Goal: Check status: Check status

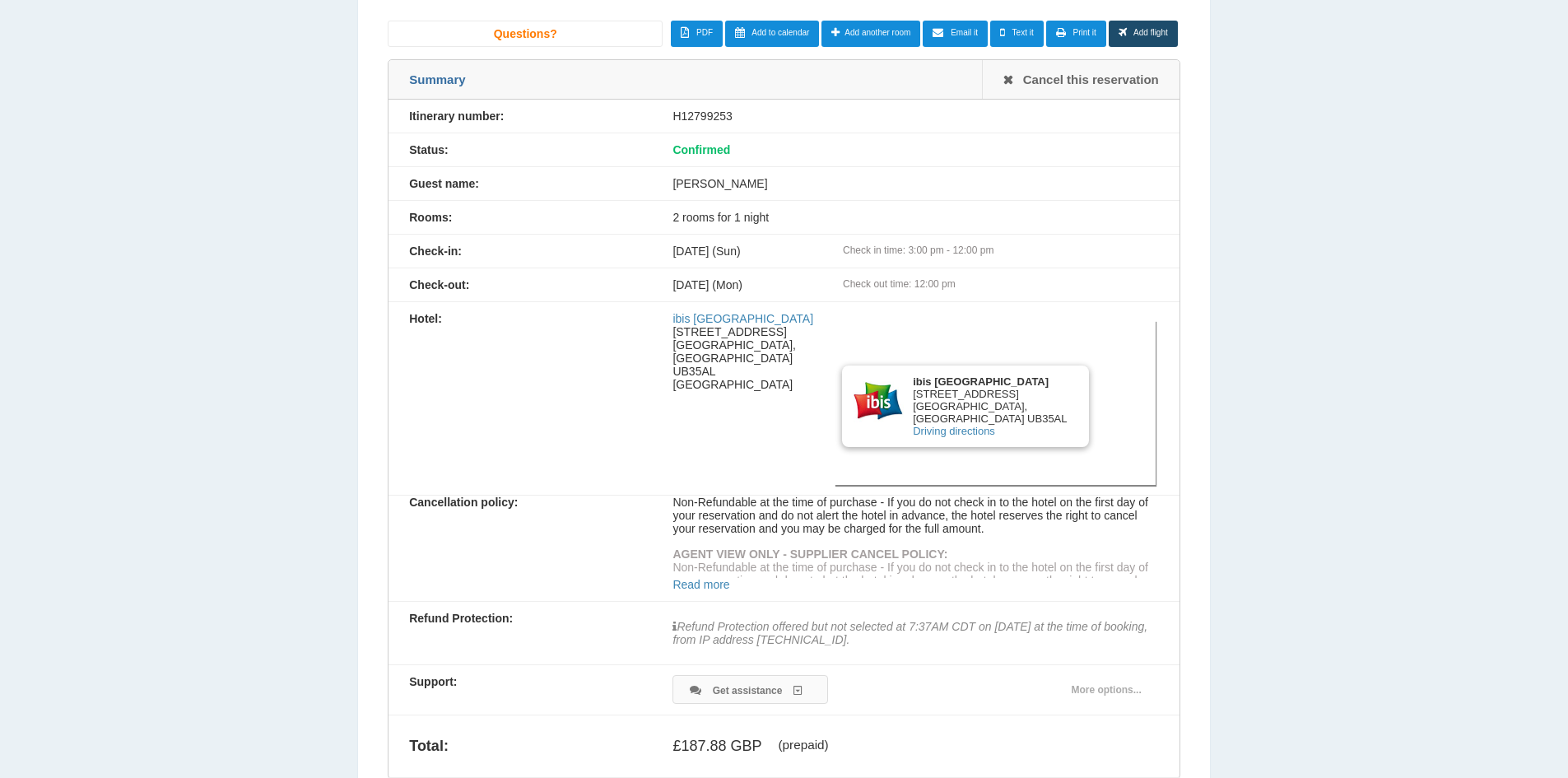
click at [704, 117] on div "H12799253" at bounding box center [915, 116] width 526 height 14
copy div "H12799253"
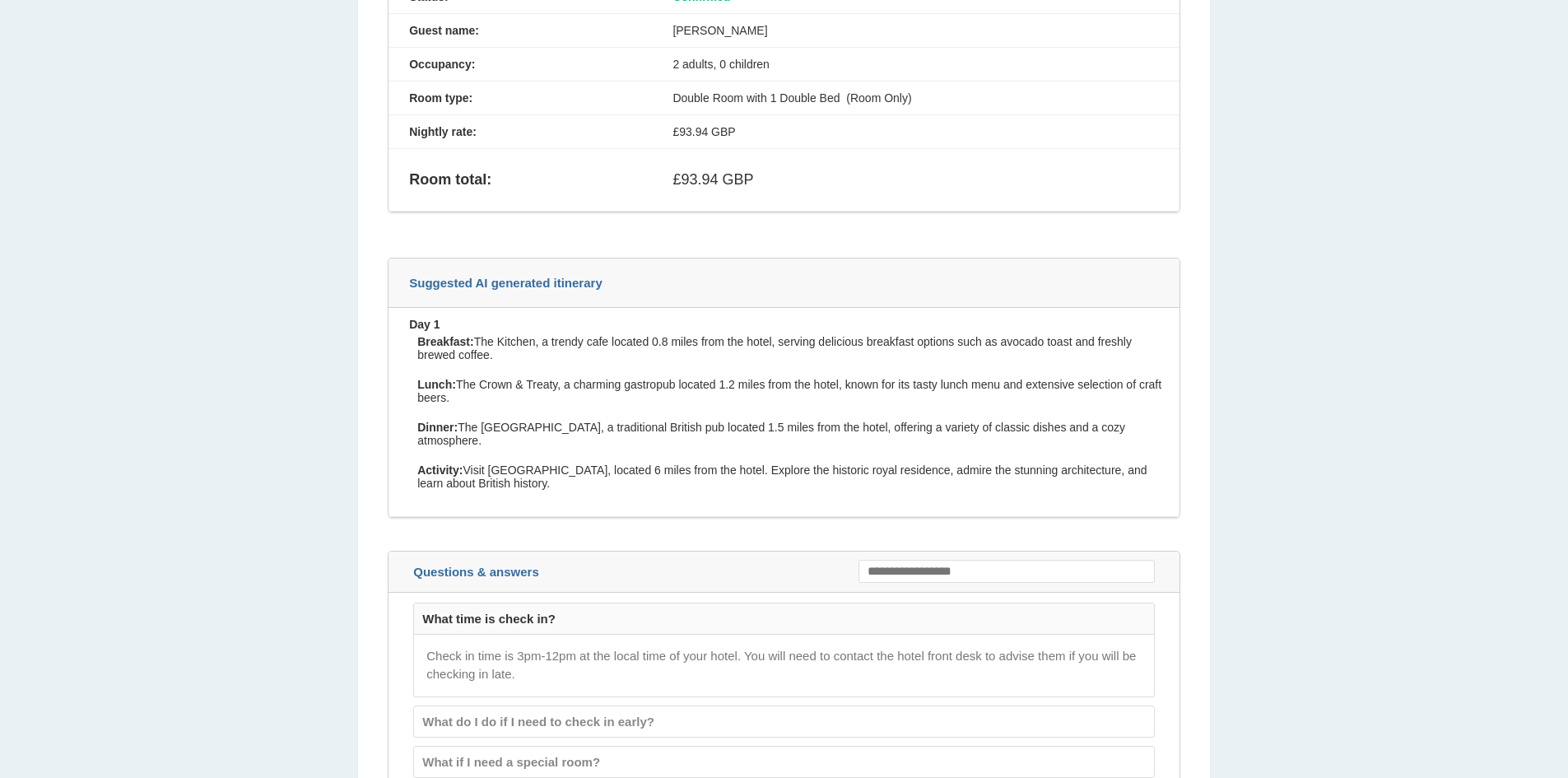
scroll to position [1564, 0]
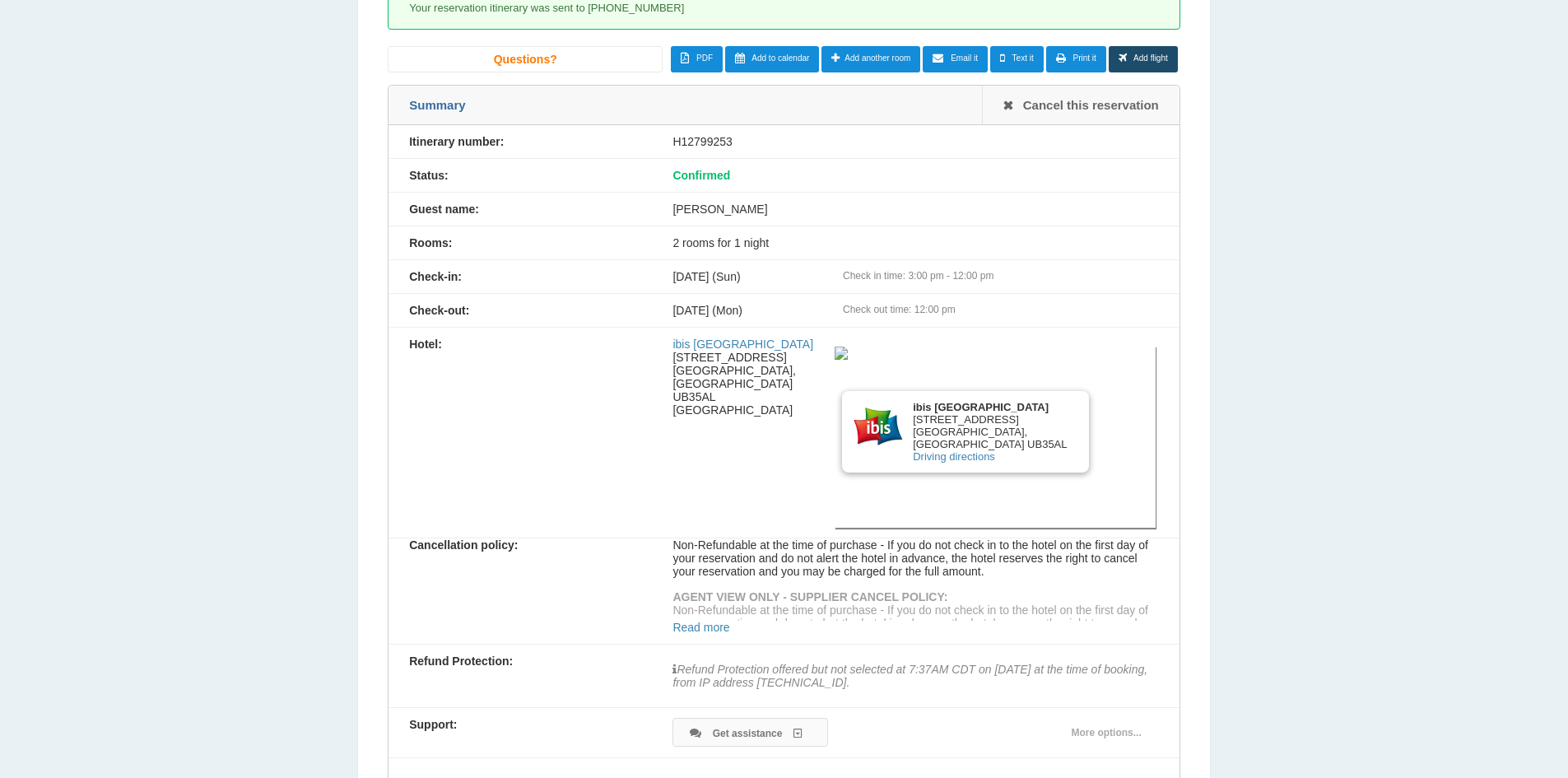
scroll to position [594, 0]
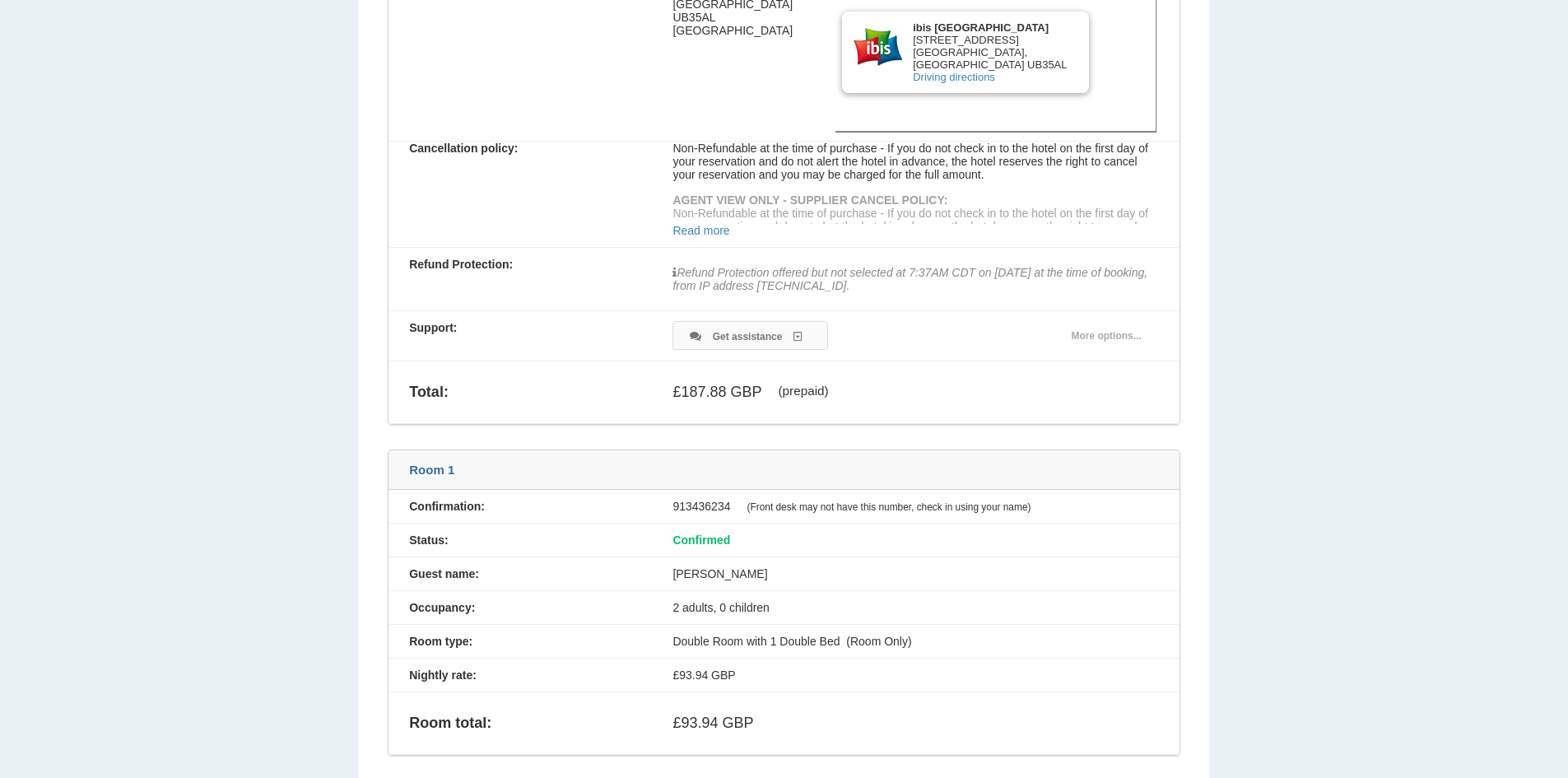
click at [687, 392] on div "£187.88 GBP (prepaid)" at bounding box center [915, 392] width 526 height 42
copy div "187.88"
